Goal: Task Accomplishment & Management: Use online tool/utility

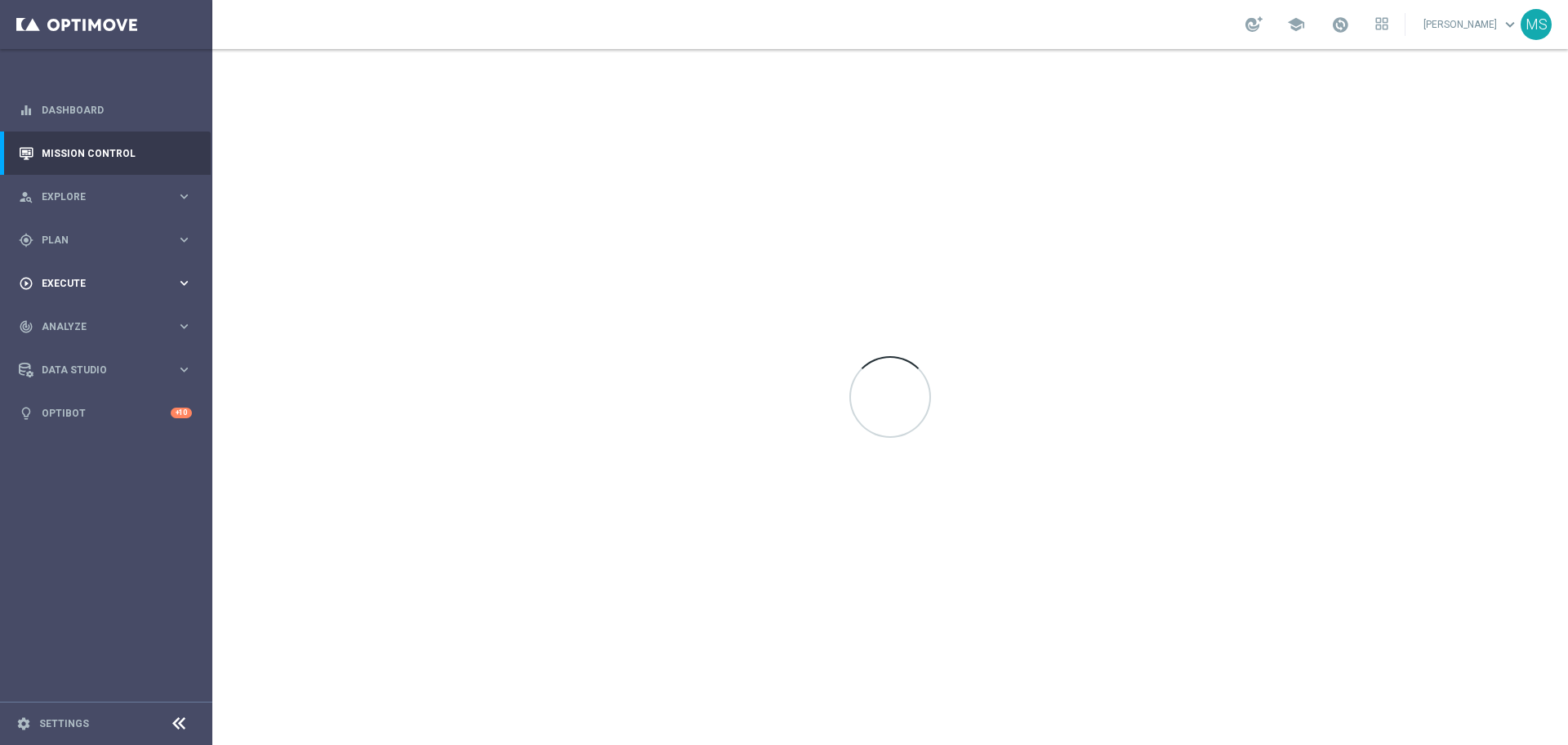
click at [109, 288] on div "play_circle_outline Execute" at bounding box center [97, 283] width 158 height 14
click at [91, 245] on div "gps_fixed Plan" at bounding box center [97, 240] width 158 height 14
click at [86, 323] on span "Templates" at bounding box center [102, 322] width 117 height 10
click at [93, 346] on link "Optimail" at bounding box center [111, 347] width 119 height 13
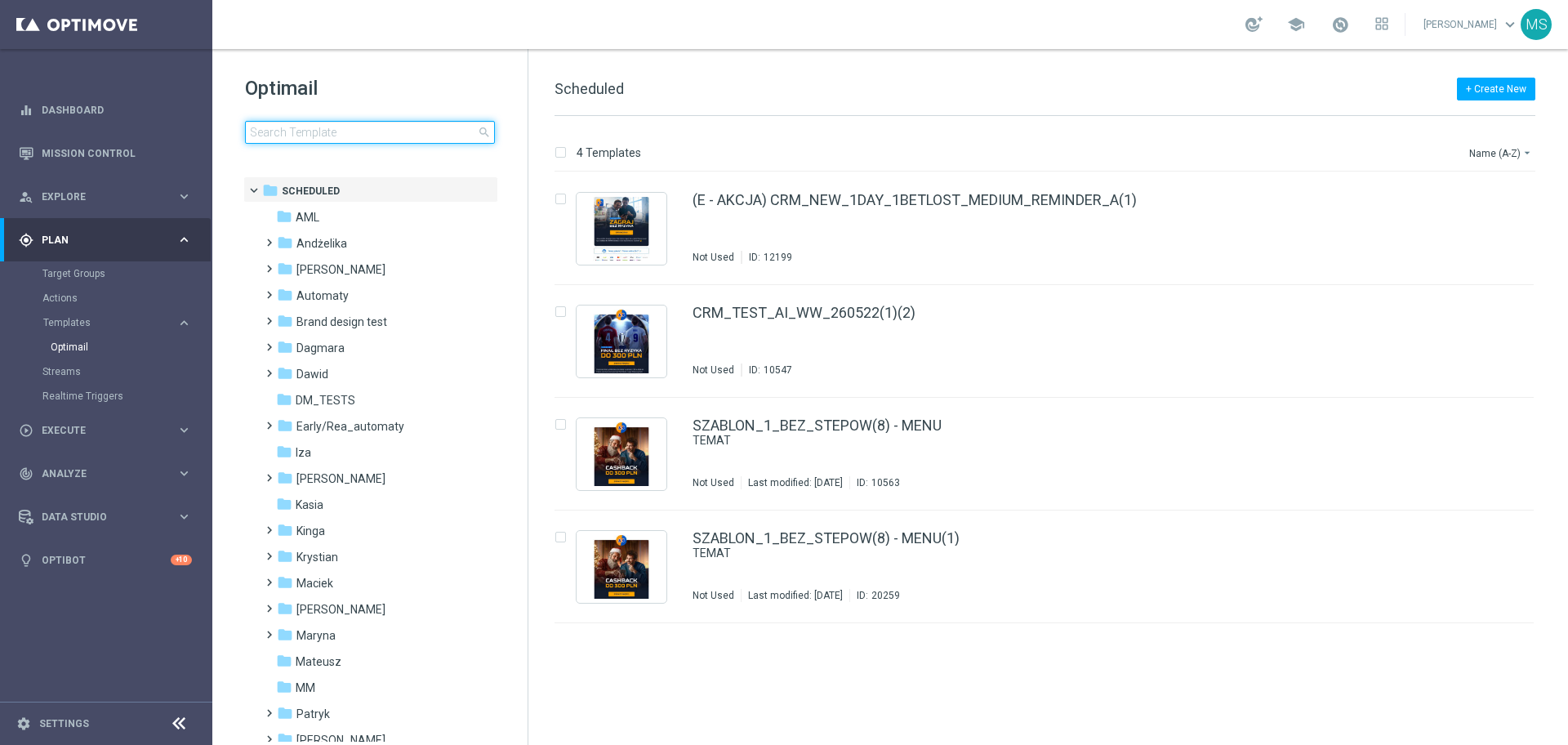
click at [392, 127] on input at bounding box center [370, 133] width 250 height 23
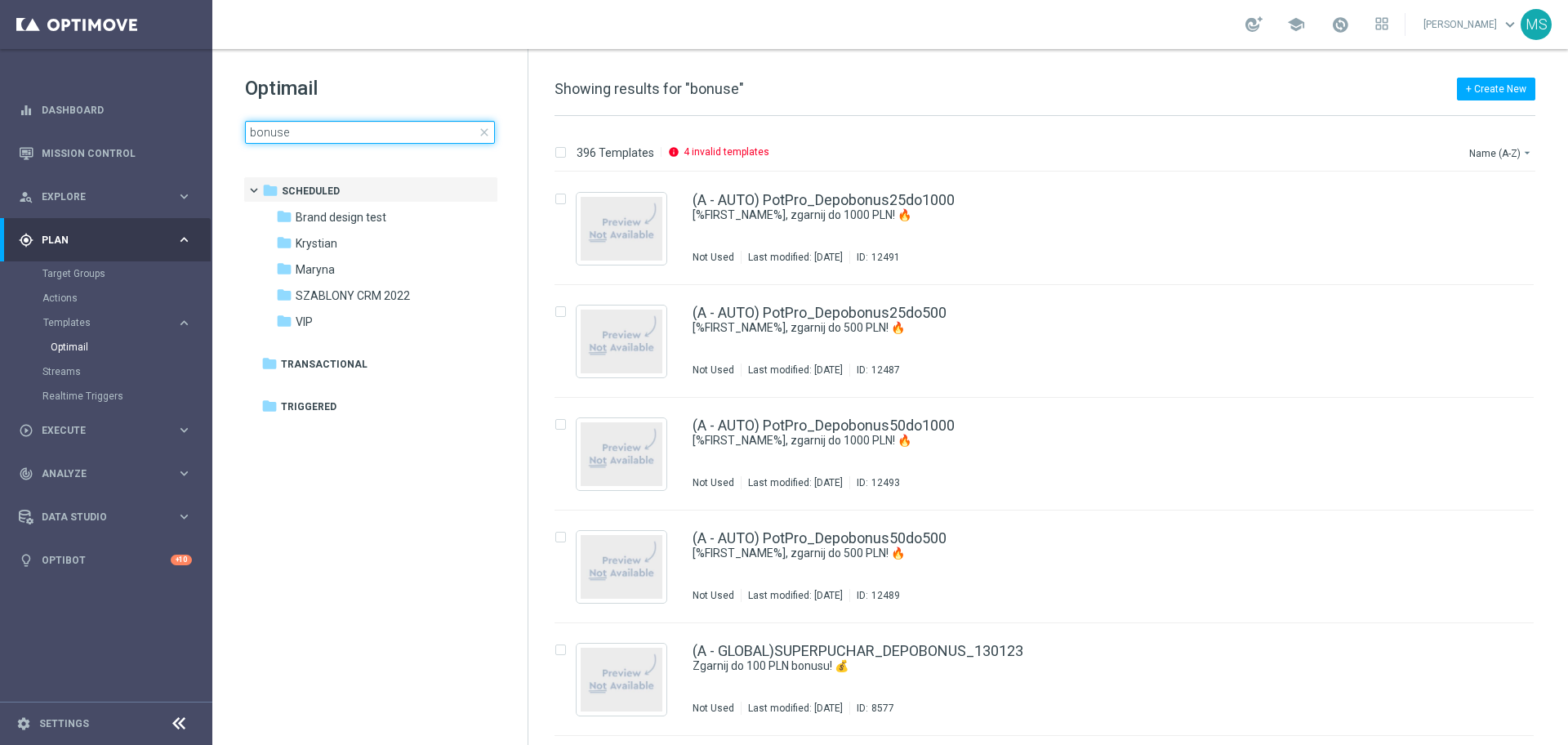
type input "bonuser"
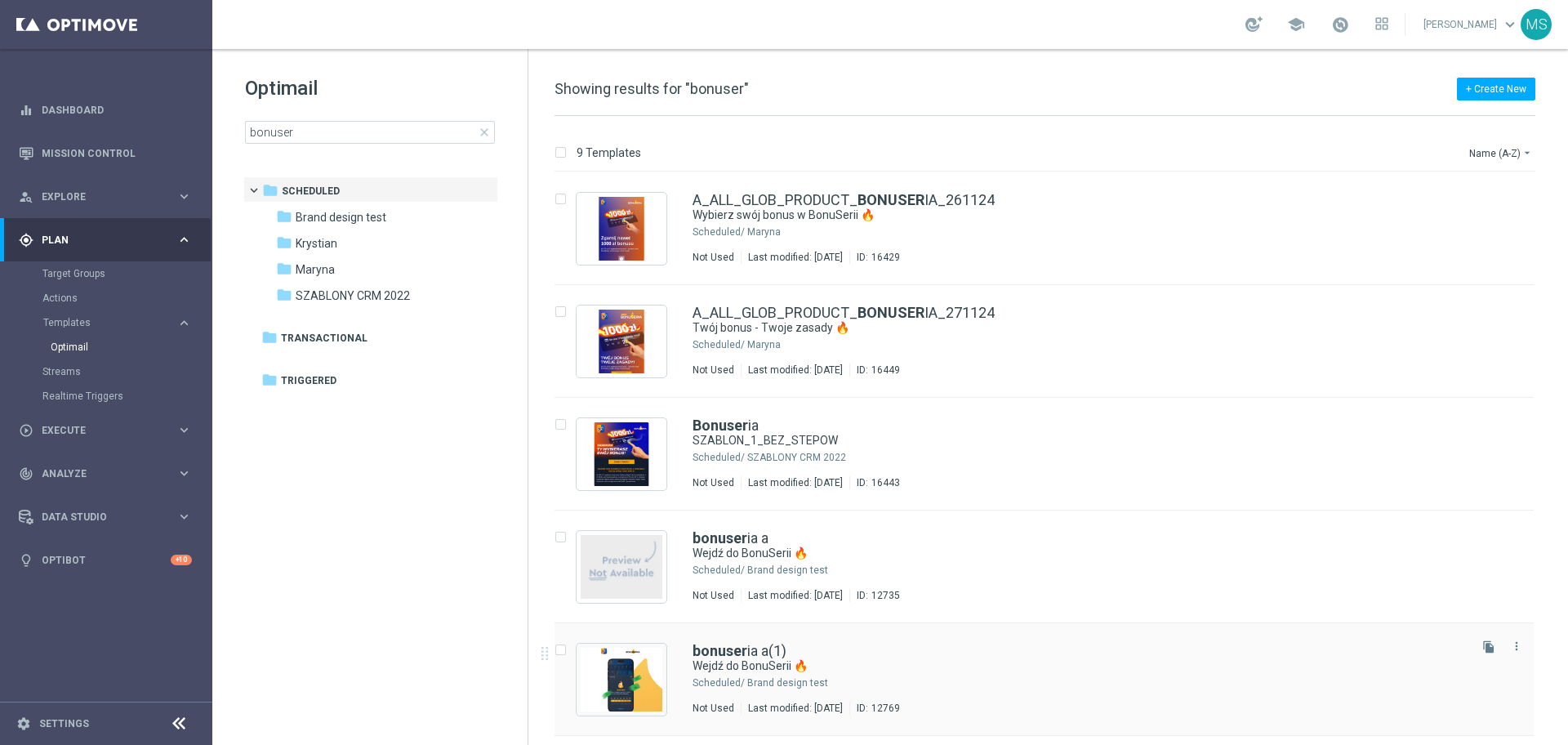
click at [1080, 684] on div "Brand design test" at bounding box center [1105, 683] width 718 height 13
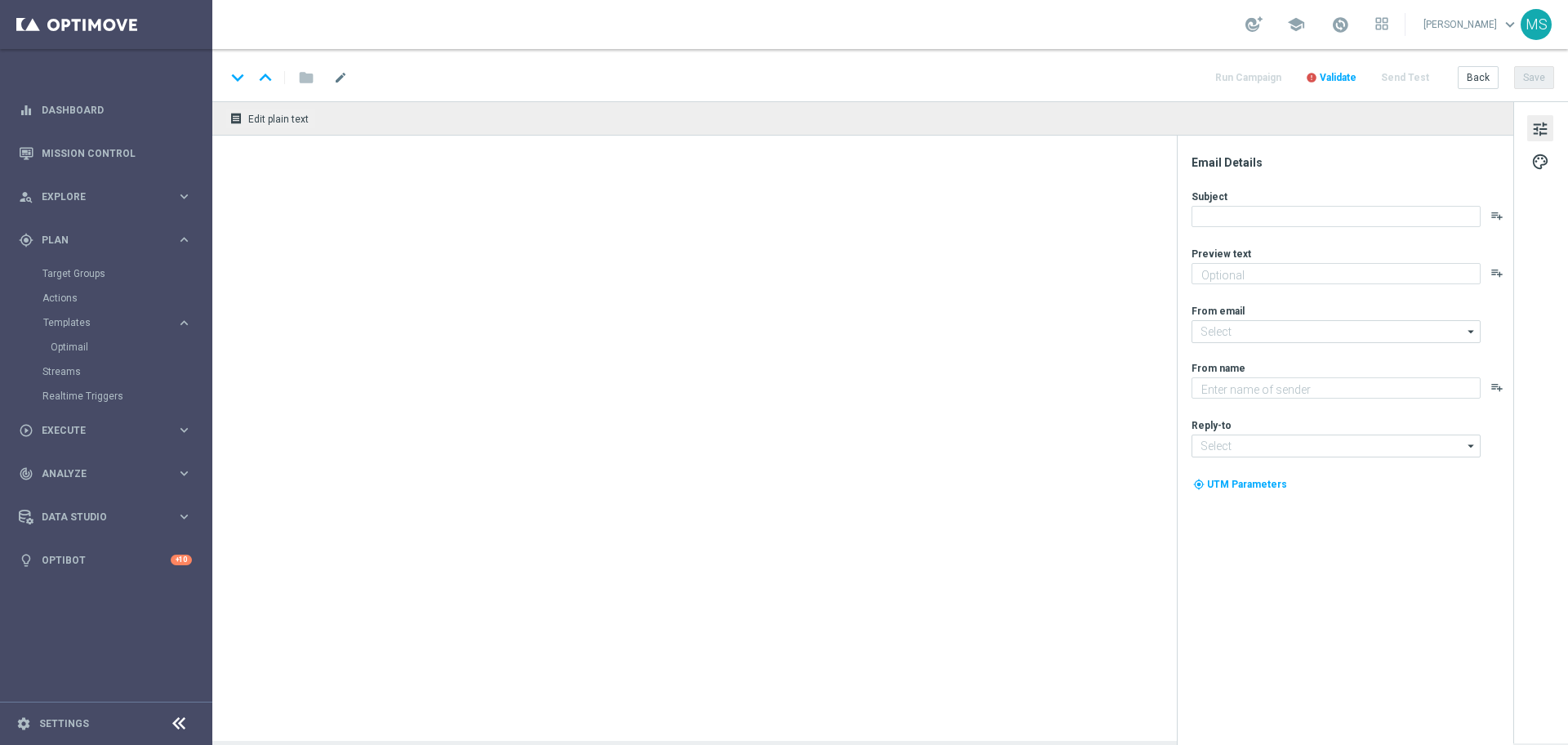
type textarea "Bonus za regularną grę w STS! 😎"
type input "[EMAIL_ADDRESS][DOMAIN_NAME]"
type textarea "STS"
type input "[EMAIL_ADDRESS][DOMAIN_NAME]"
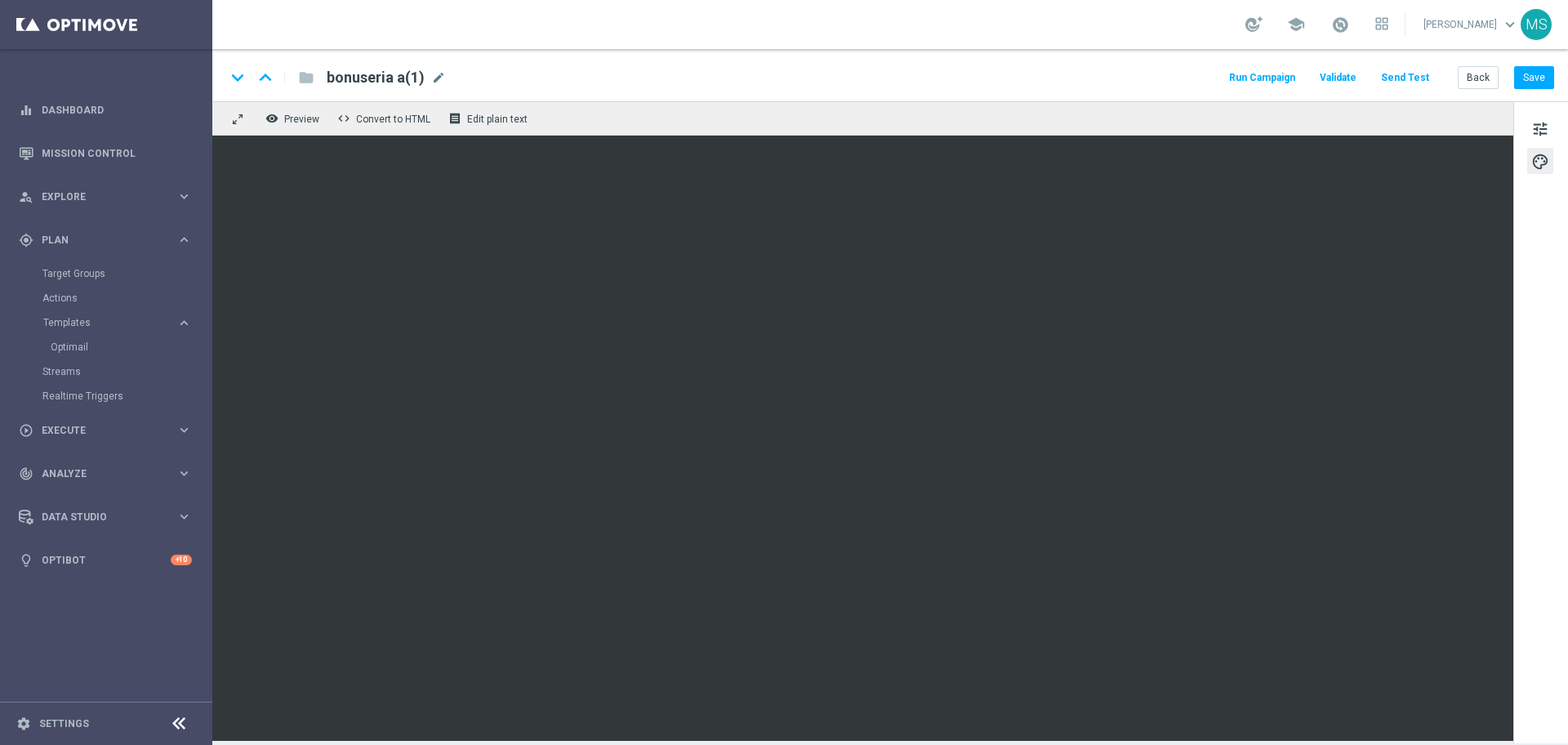
click at [1531, 675] on div "tune palette" at bounding box center [1540, 422] width 54 height 642
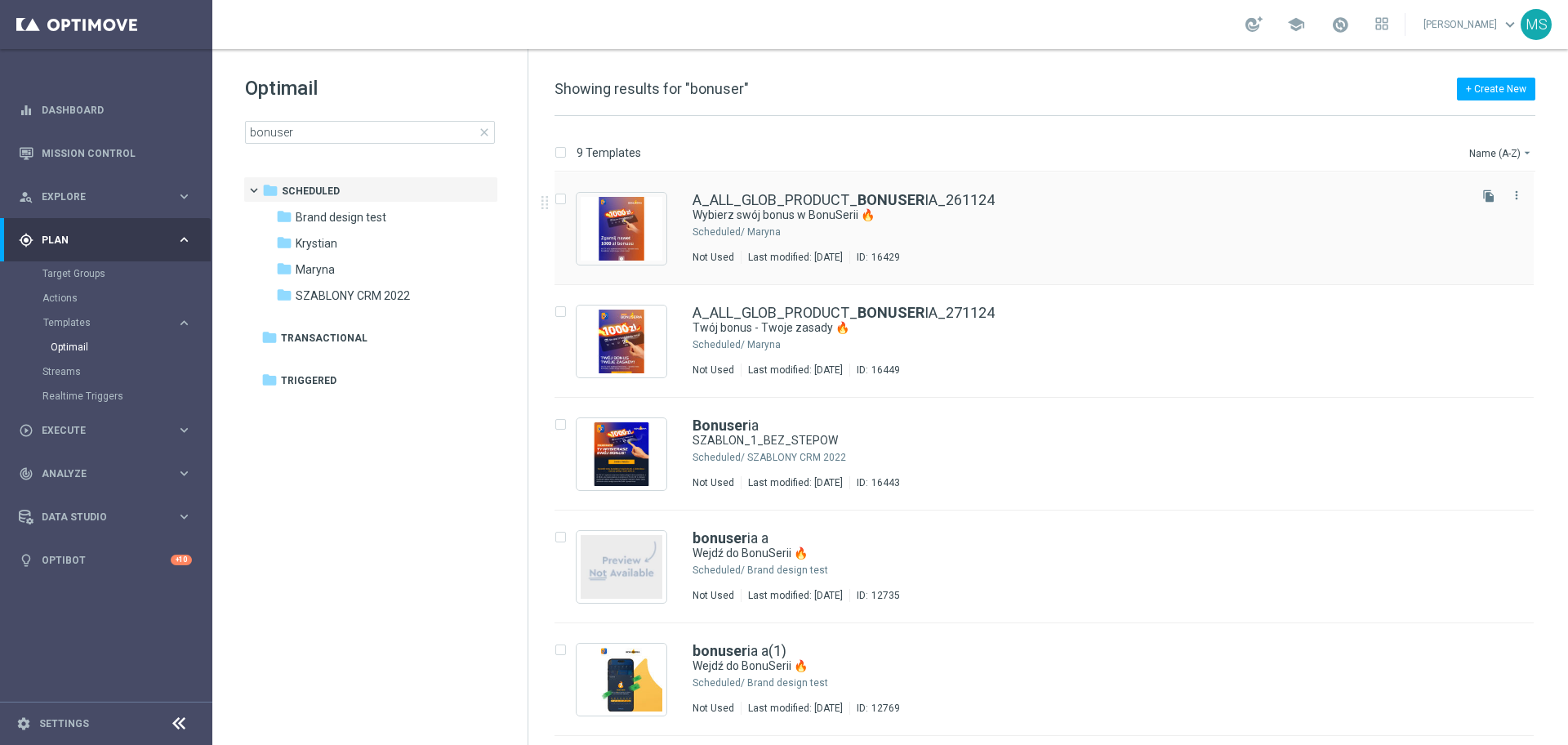
click at [1092, 234] on div "Maryna" at bounding box center [1105, 232] width 718 height 13
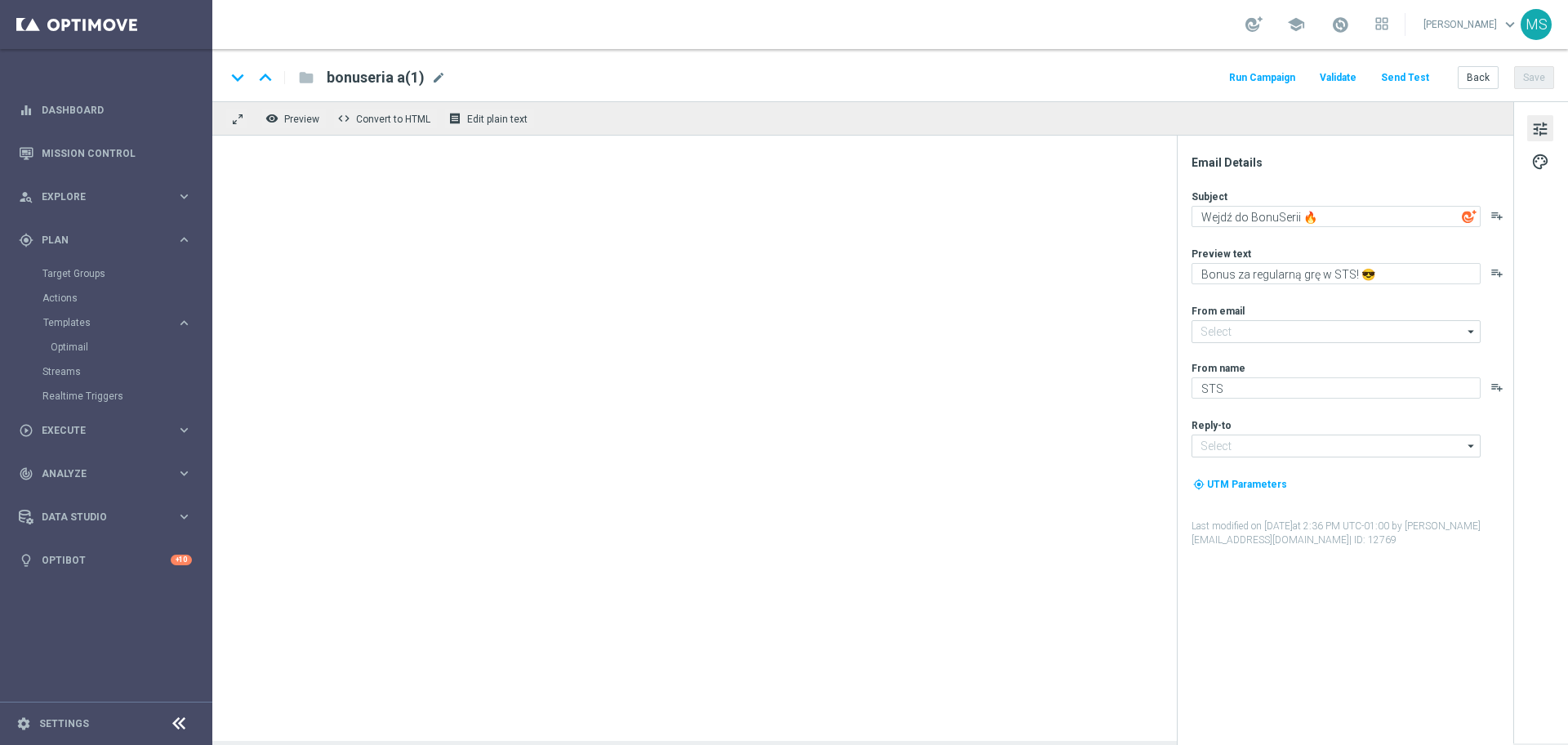
type input "[EMAIL_ADDRESS][DOMAIN_NAME]"
type textarea "Wybierz swój bonus w BonuSerii 🔥"
type textarea "Zaplanuj swoją serię 😎"
